Goal: Check status

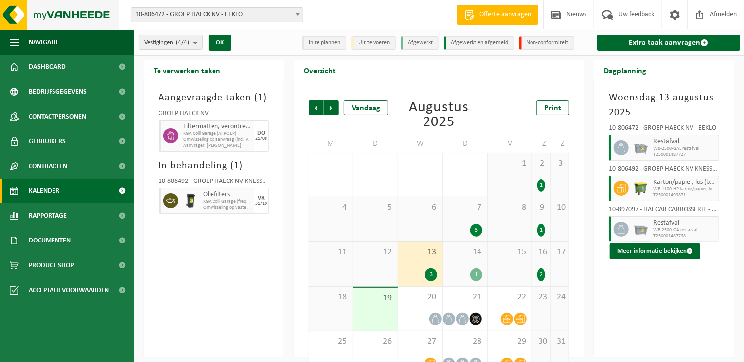
click at [54, 24] on img at bounding box center [59, 15] width 119 height 30
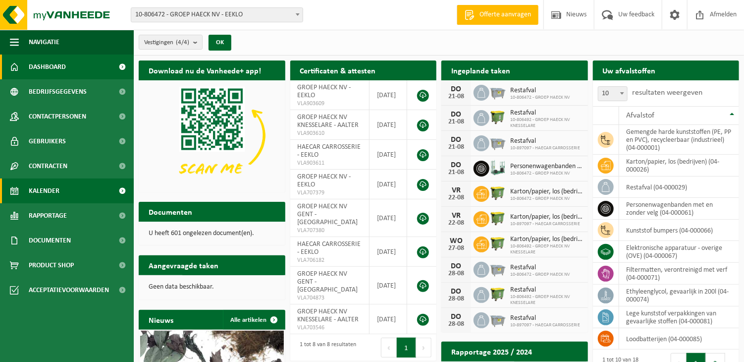
click at [44, 196] on span "Kalender" at bounding box center [44, 190] width 31 height 25
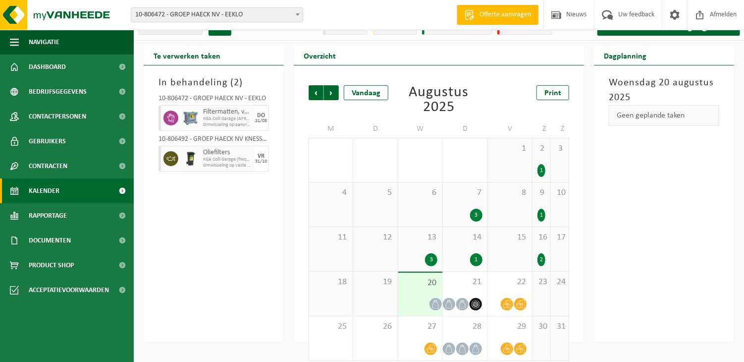
scroll to position [23, 0]
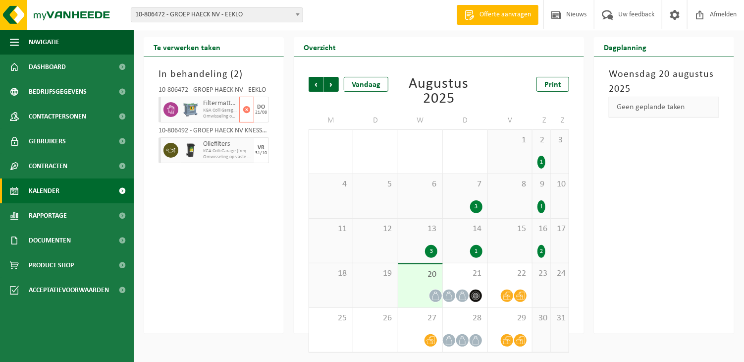
click at [214, 106] on span "Filtermatten, verontreinigd met verf" at bounding box center [220, 104] width 34 height 8
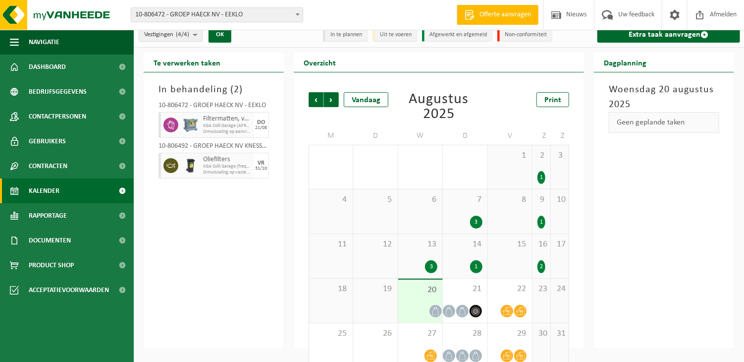
scroll to position [0, 0]
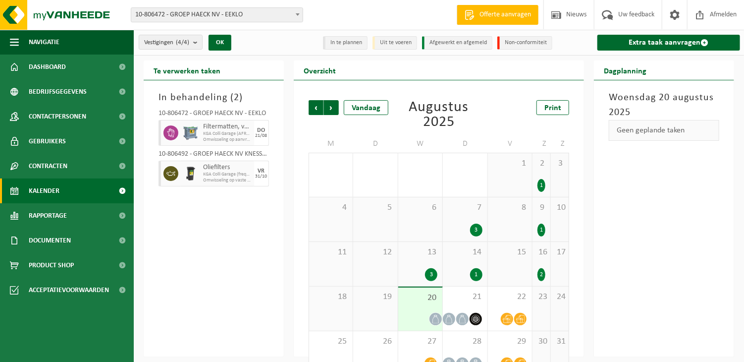
click at [402, 131] on div "Vorige Volgende Vandaag Augustus 2025 Print M D W D V Z Z 28 29 1 30 31 2 1 2 1…" at bounding box center [439, 237] width 271 height 295
click at [329, 105] on span "Volgende" at bounding box center [331, 107] width 15 height 15
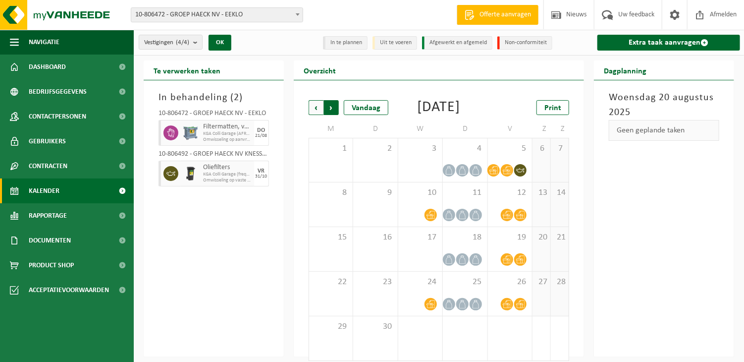
click at [316, 110] on span "Vorige" at bounding box center [316, 107] width 15 height 15
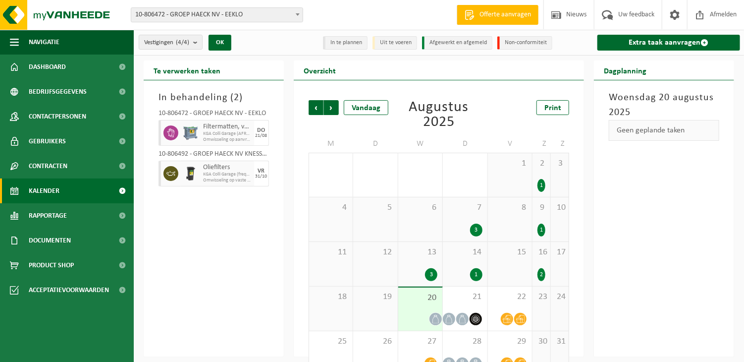
drag, startPoint x: 275, startPoint y: 210, endPoint x: 281, endPoint y: 207, distance: 6.9
click at [275, 211] on div "In behandeling ( 2 ) 10-806472 - GROEP HAECK NV - EEKLO Filtermatten, verontrei…" at bounding box center [214, 218] width 140 height 277
click at [299, 250] on div "Vorige Volgende Vandaag Augustus 2025 Print M D W D V Z Z 28 29 1 30 31 2 1 2 1…" at bounding box center [439, 218] width 290 height 277
